Goal: Information Seeking & Learning: Check status

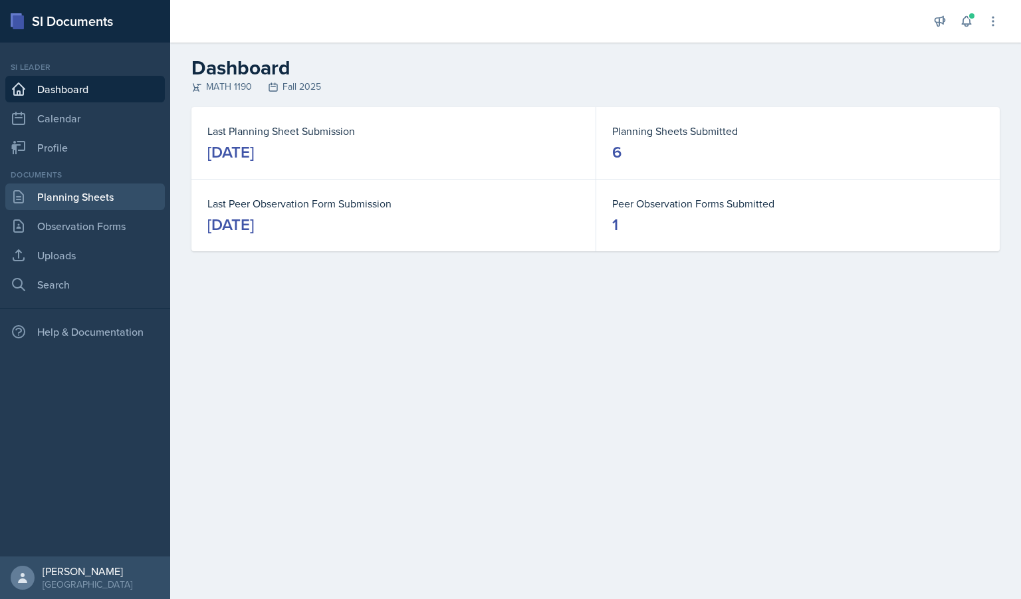
click at [79, 203] on link "Planning Sheets" at bounding box center [84, 196] width 159 height 27
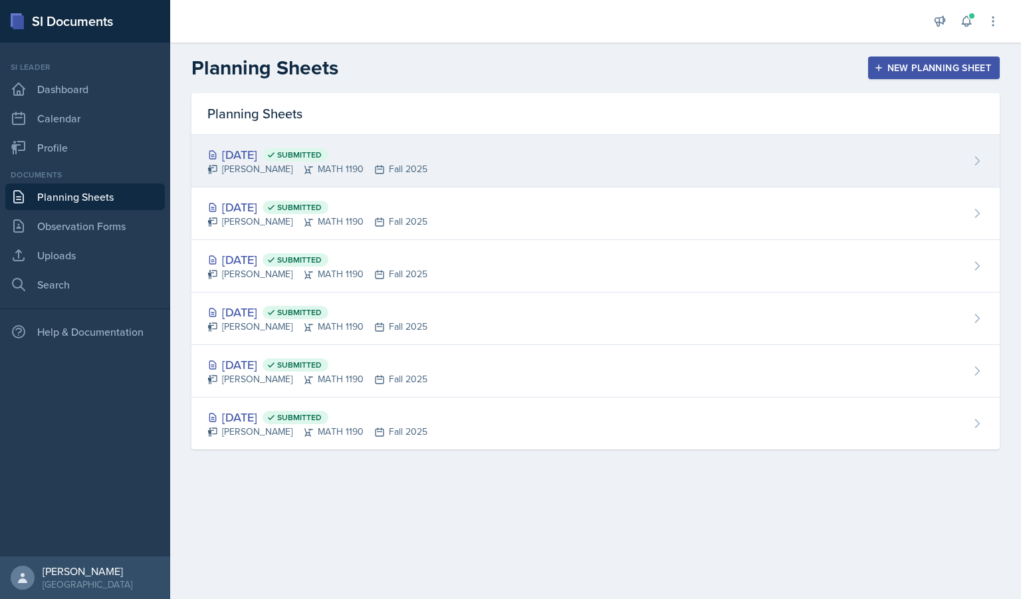
click at [244, 160] on div "[DATE] Submitted" at bounding box center [317, 155] width 220 height 18
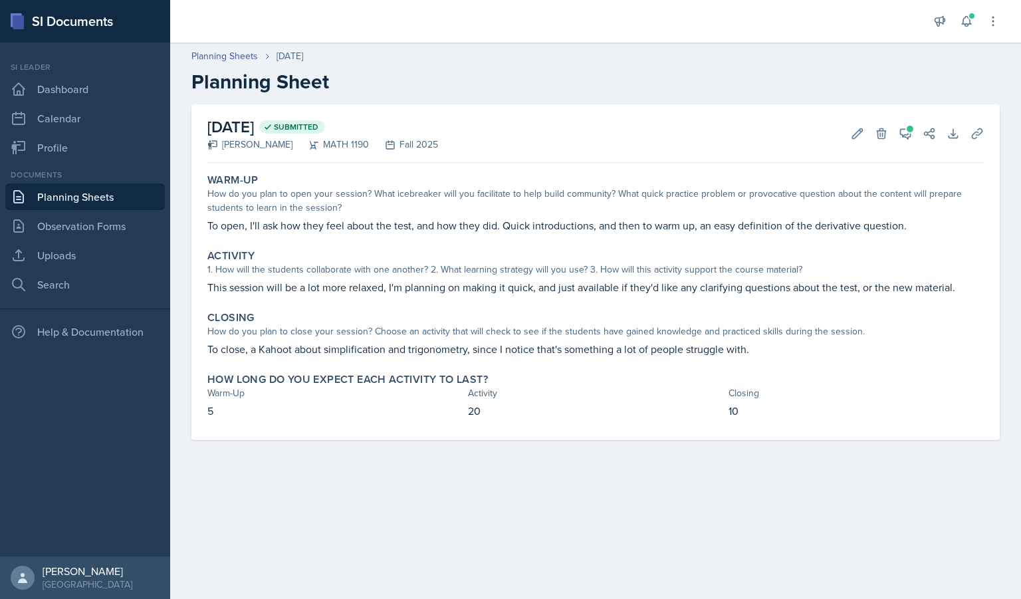
click at [644, 481] on main "Planning Sheets [DATE] Planning Sheet [DATE] Submitted [PERSON_NAME] MATH 1190 …" at bounding box center [595, 321] width 851 height 556
click at [906, 124] on button "View Comments" at bounding box center [905, 134] width 24 height 24
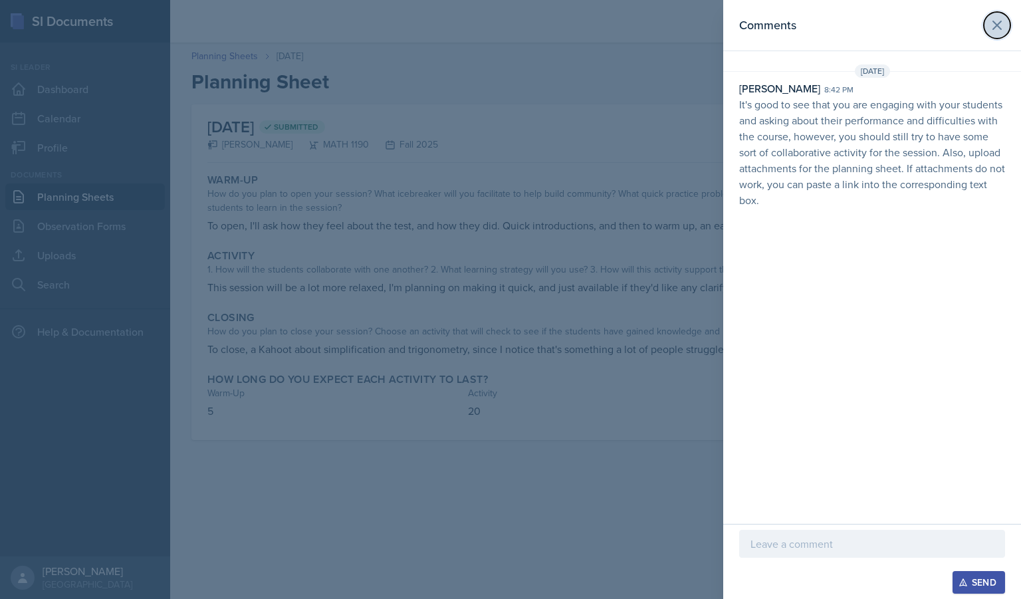
click at [998, 32] on icon at bounding box center [997, 25] width 16 height 16
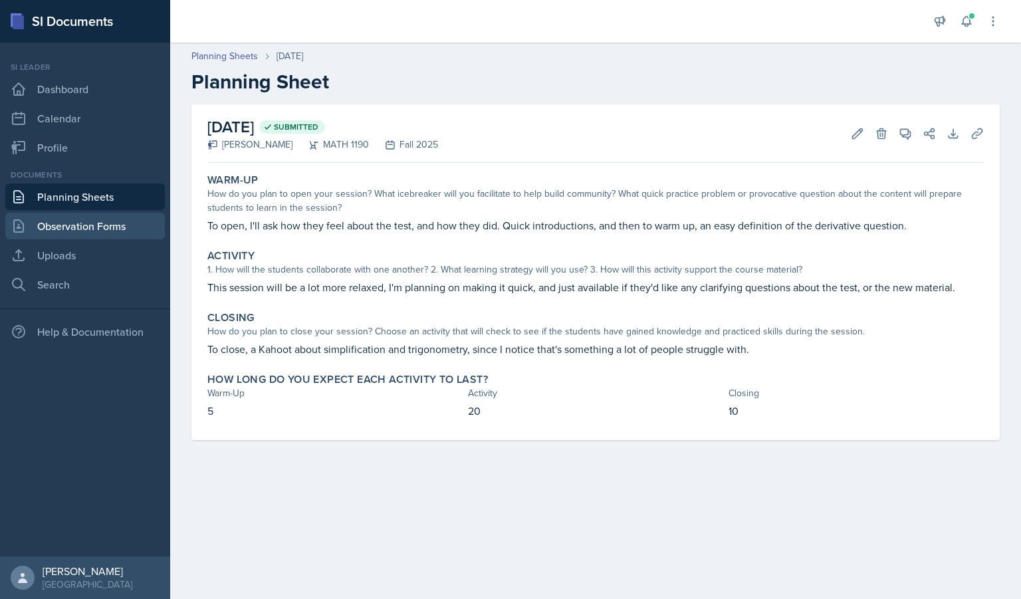
click at [84, 231] on link "Observation Forms" at bounding box center [84, 226] width 159 height 27
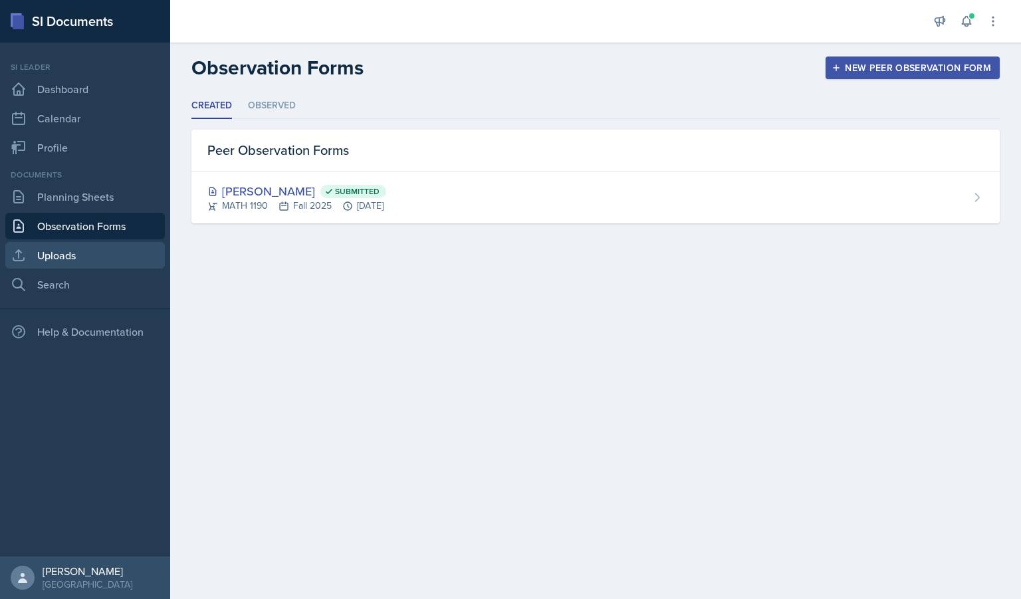
click at [136, 247] on link "Uploads" at bounding box center [84, 255] width 159 height 27
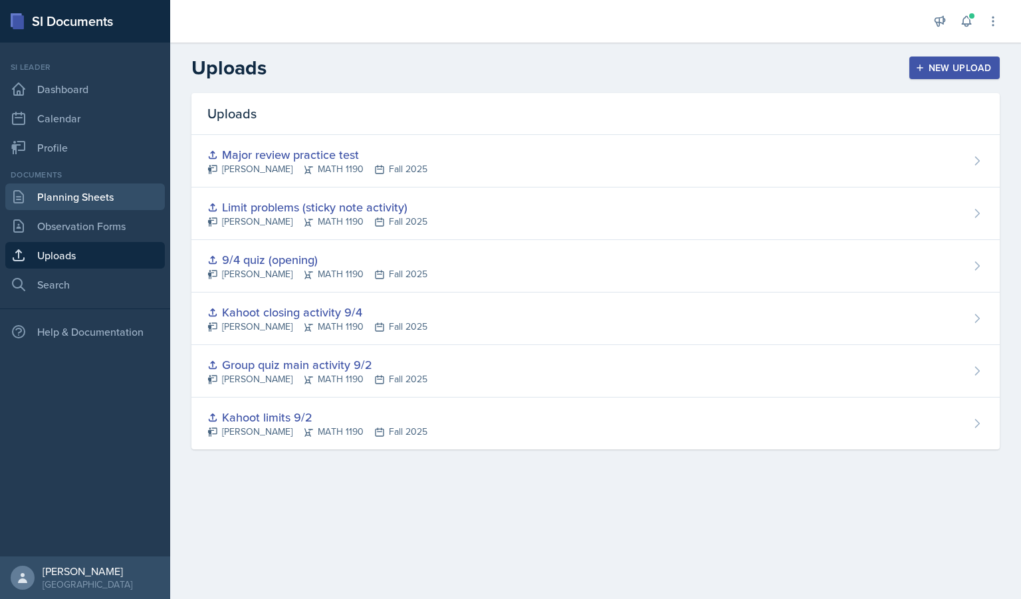
click at [116, 191] on link "Planning Sheets" at bounding box center [84, 196] width 159 height 27
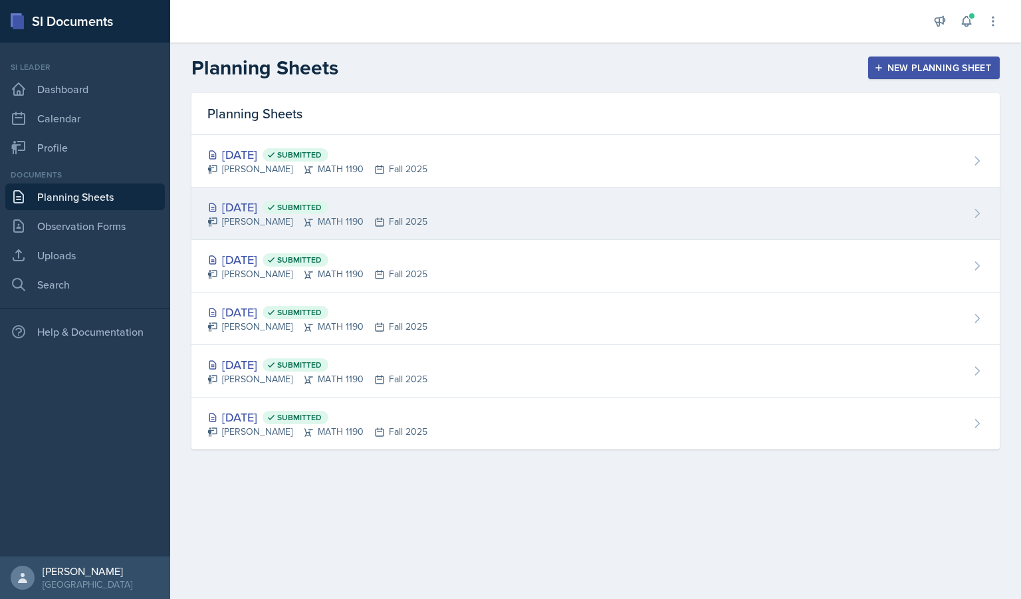
click at [265, 205] on div "[DATE] Submitted" at bounding box center [317, 207] width 220 height 18
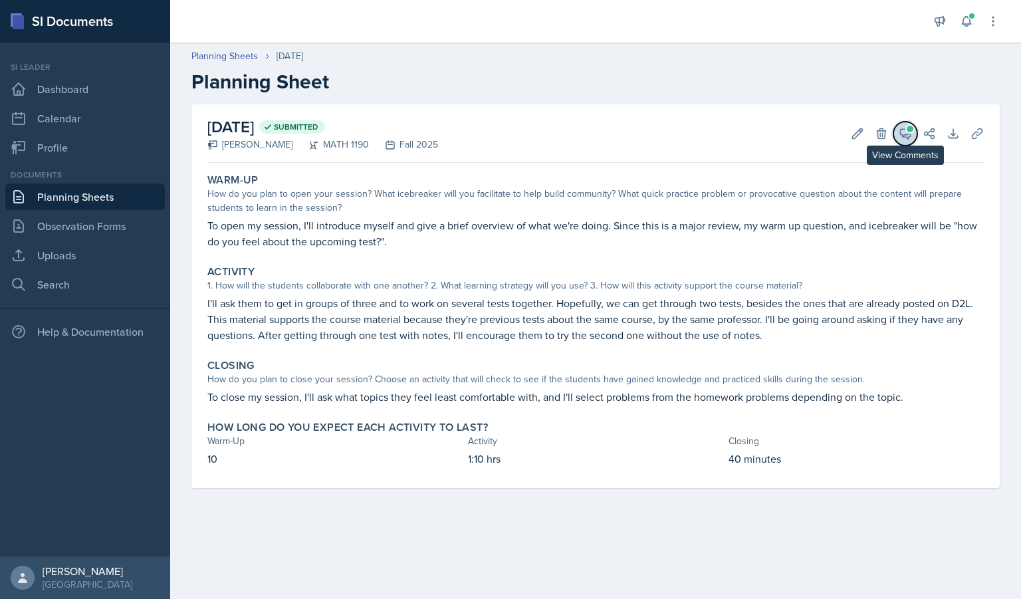
click at [906, 133] on icon at bounding box center [904, 133] width 13 height 13
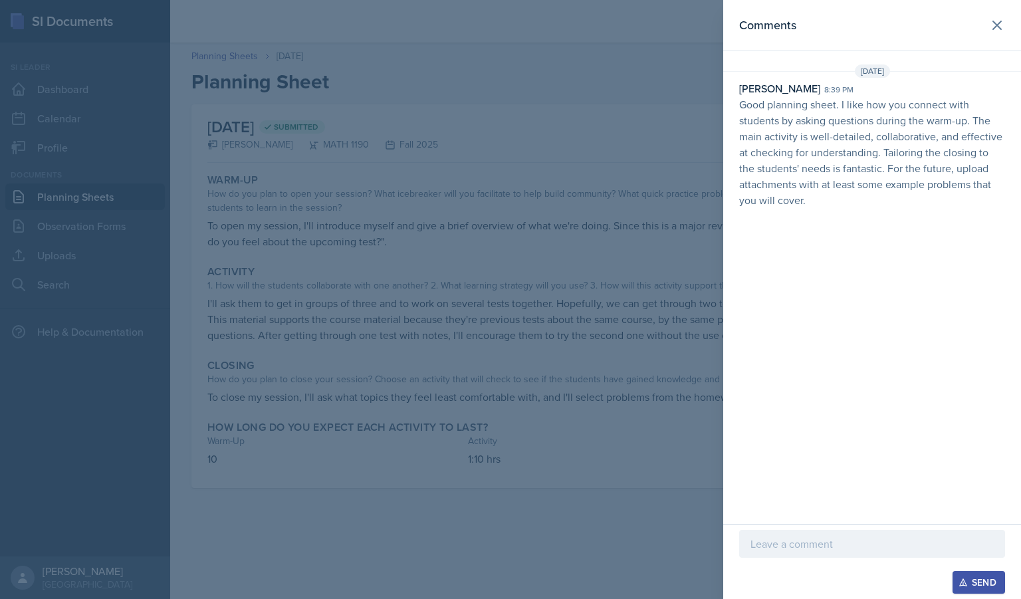
click at [638, 68] on div at bounding box center [510, 299] width 1021 height 599
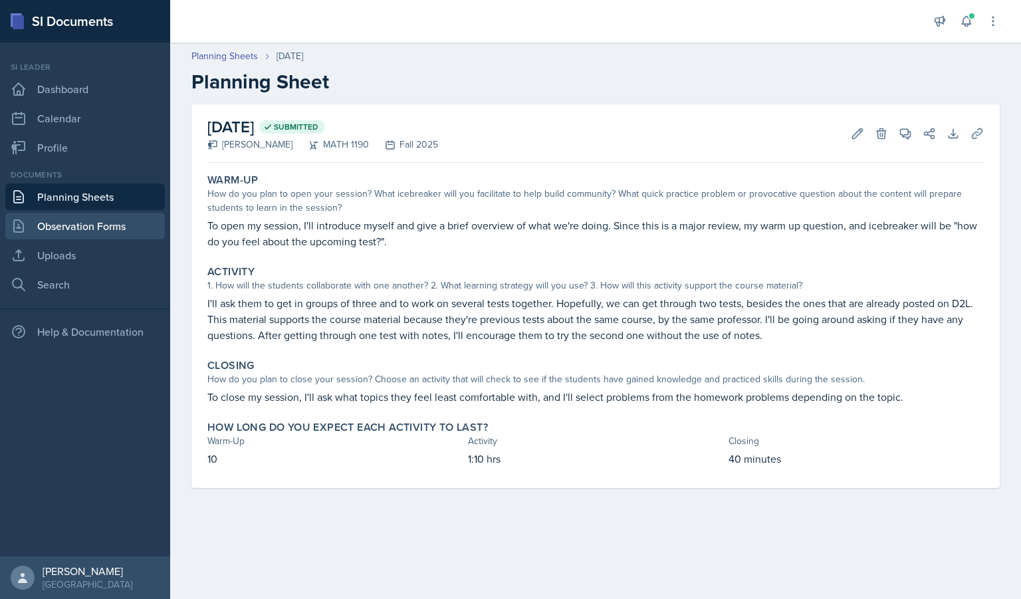
click at [43, 213] on link "Observation Forms" at bounding box center [84, 226] width 159 height 27
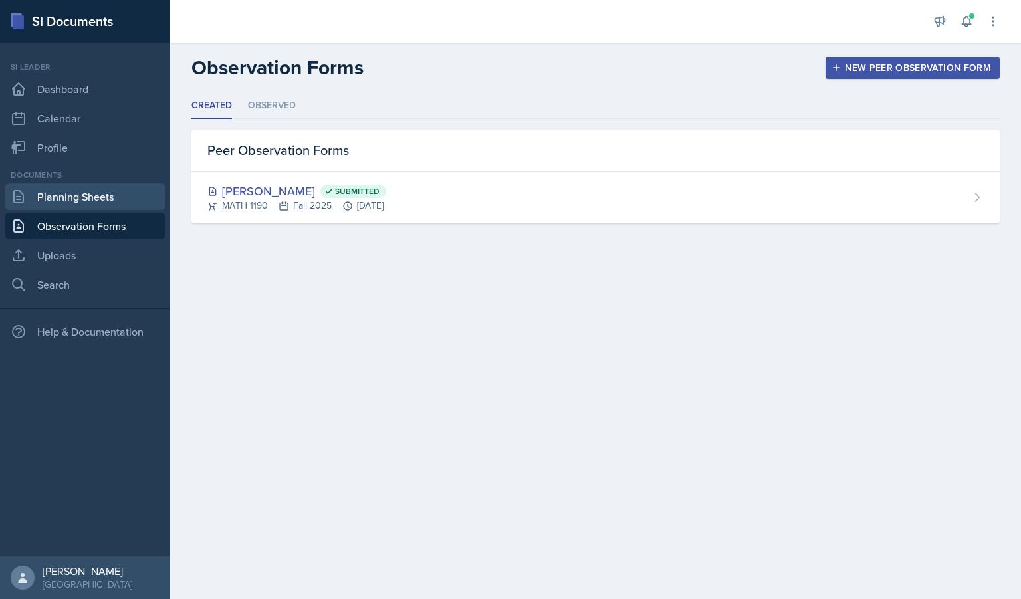
click at [66, 192] on link "Planning Sheets" at bounding box center [84, 196] width 159 height 27
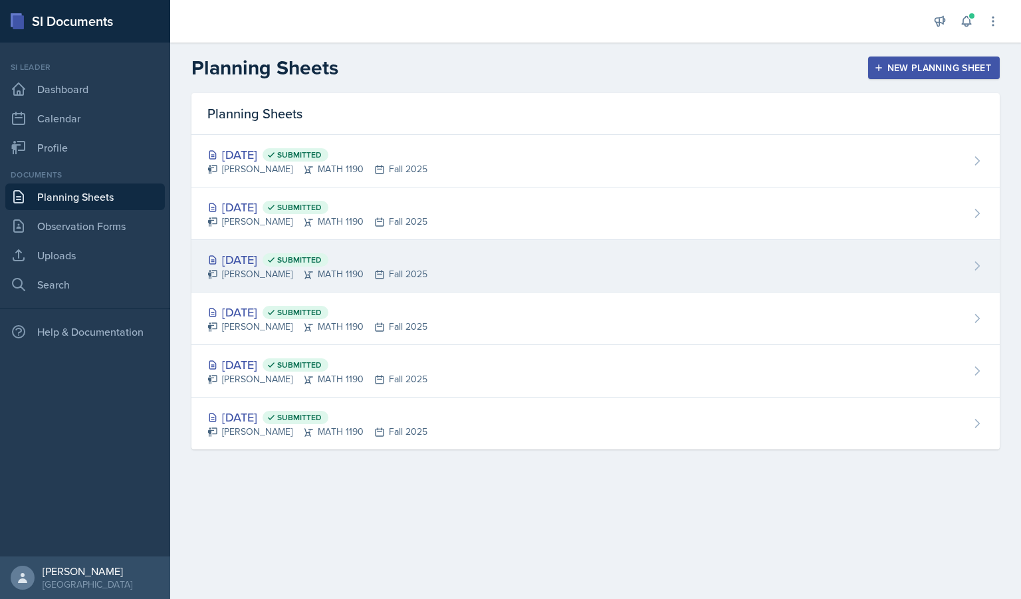
click at [266, 260] on div "[DATE] Submitted" at bounding box center [317, 260] width 220 height 18
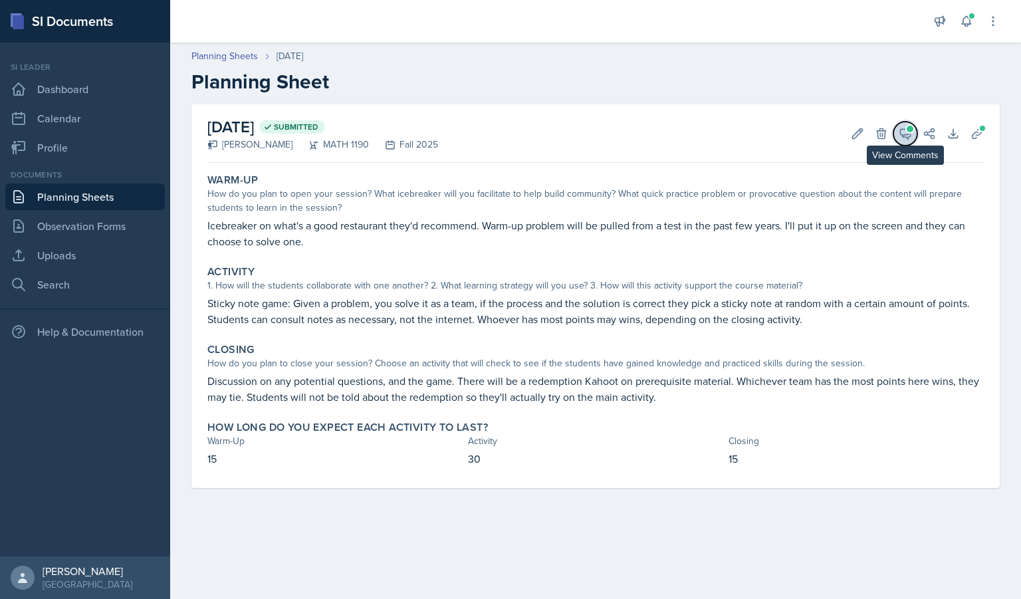
click at [910, 132] on span at bounding box center [909, 129] width 7 height 7
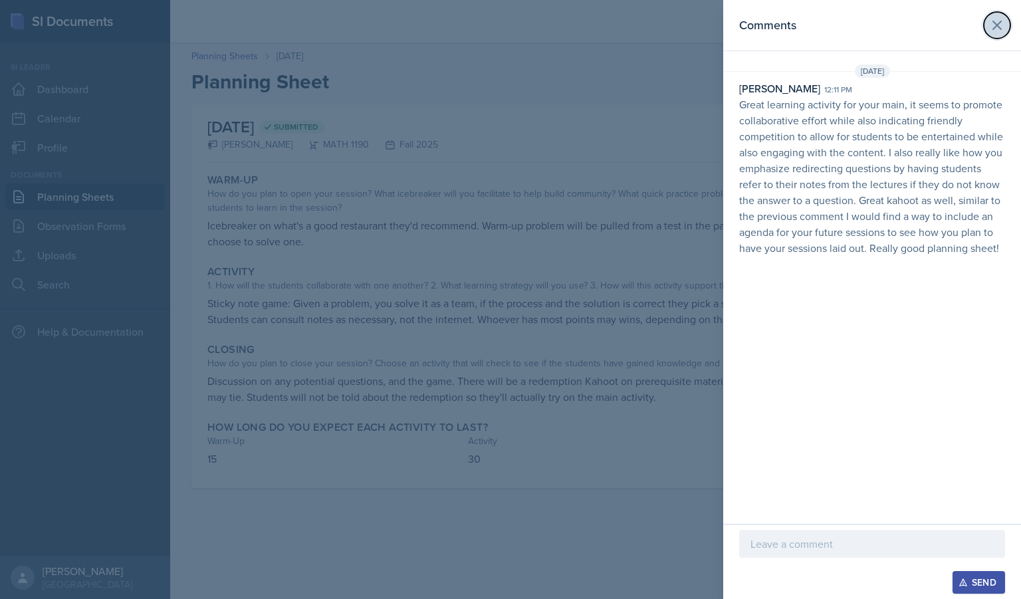
click at [1001, 27] on icon at bounding box center [997, 25] width 16 height 16
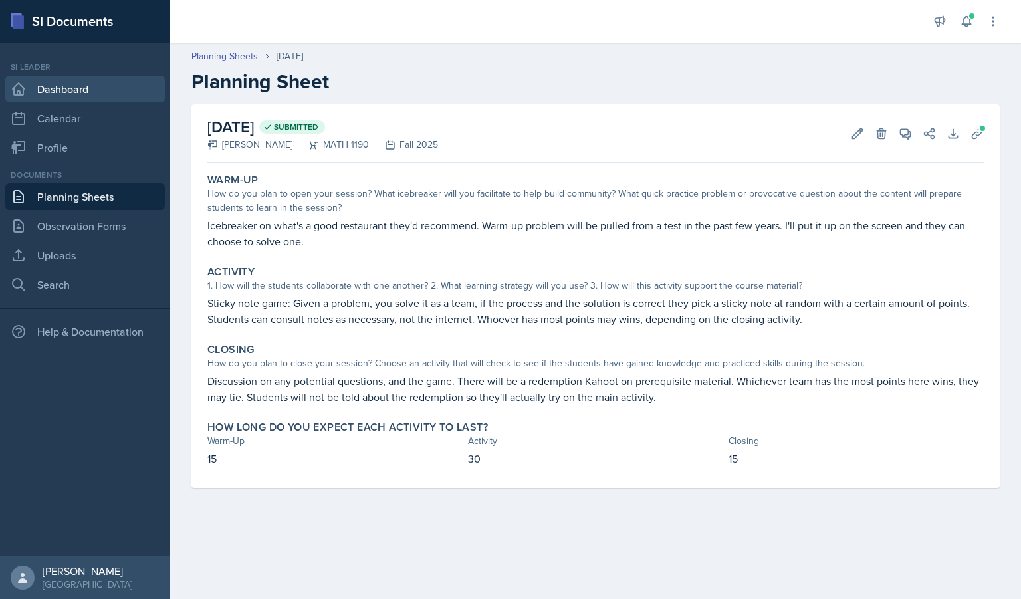
click at [77, 99] on link "Dashboard" at bounding box center [84, 89] width 159 height 27
